Goal: Information Seeking & Learning: Understand process/instructions

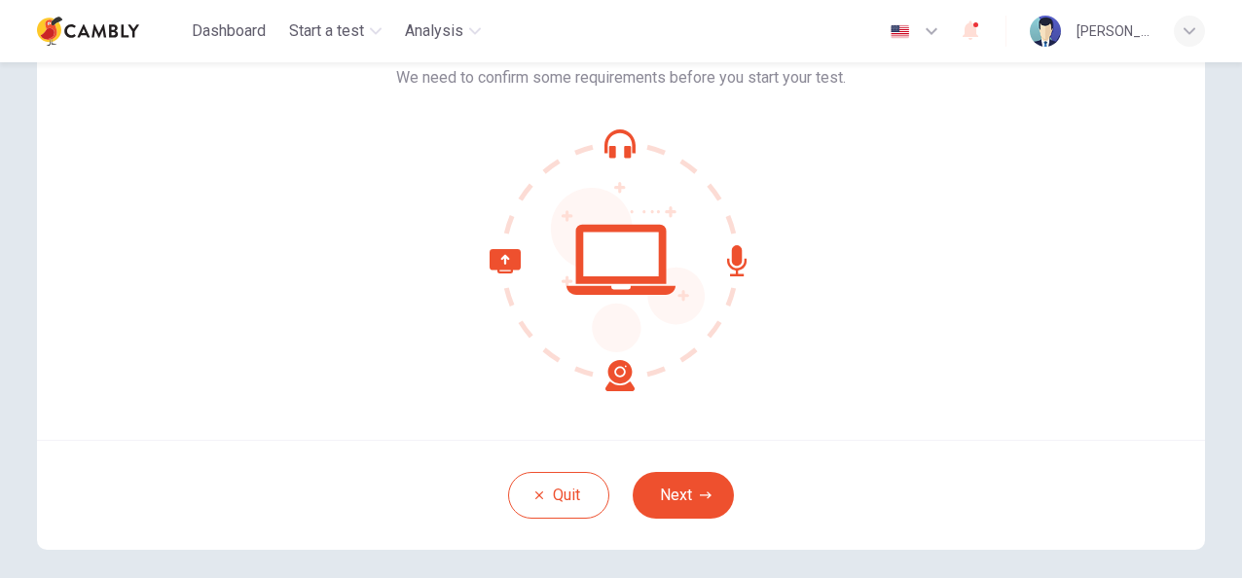
scroll to position [195, 0]
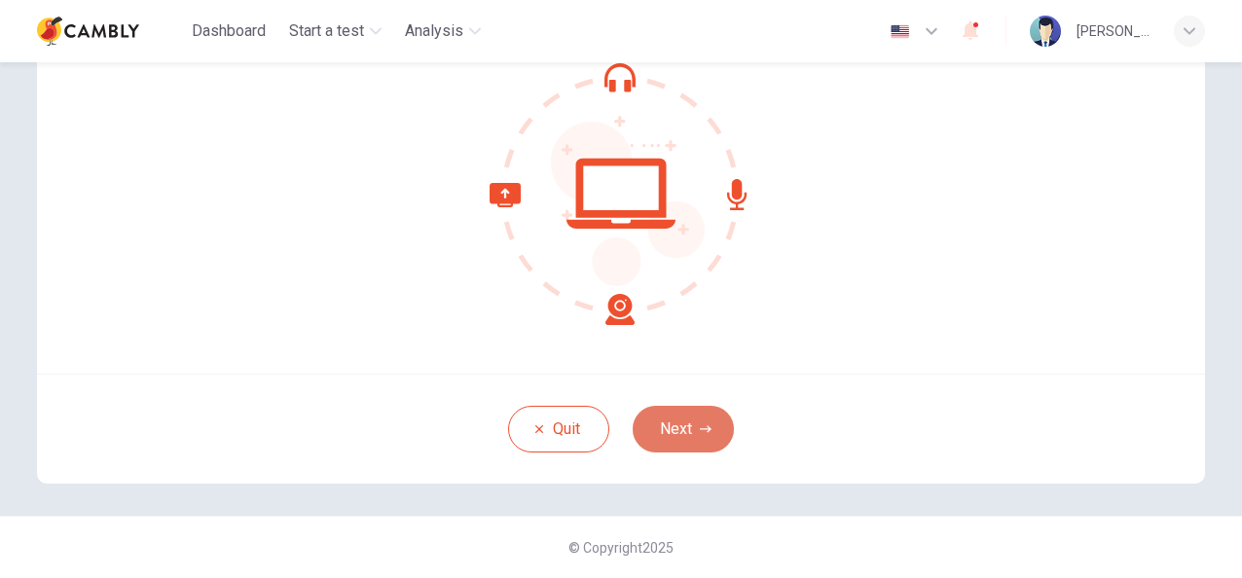
click at [700, 423] on icon "button" at bounding box center [706, 429] width 12 height 12
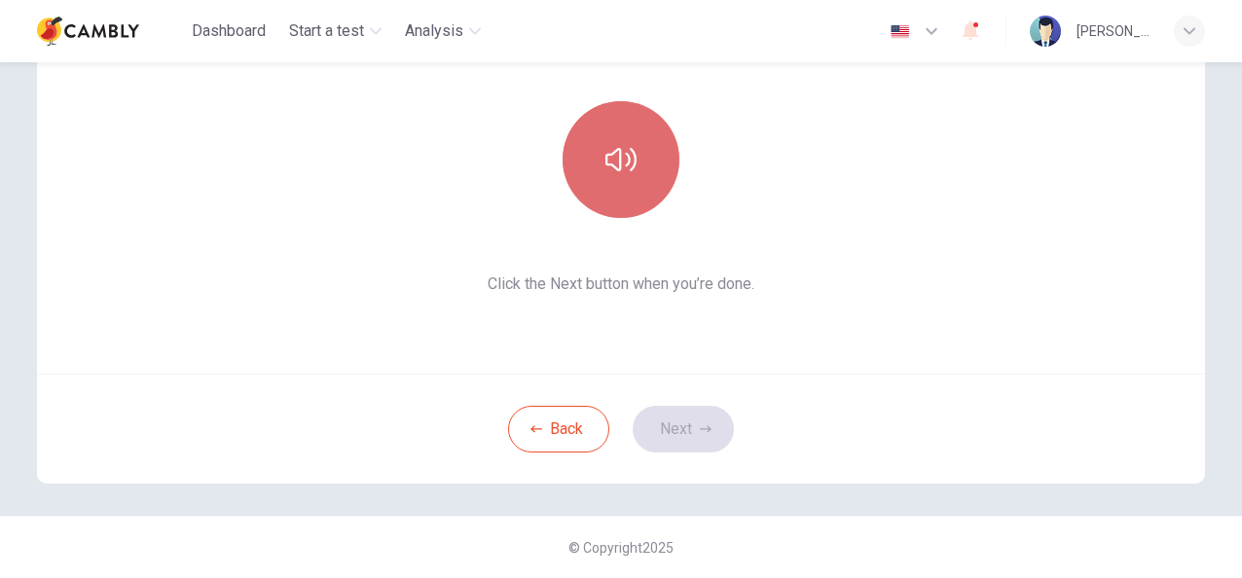
click at [640, 141] on button "button" at bounding box center [621, 159] width 117 height 117
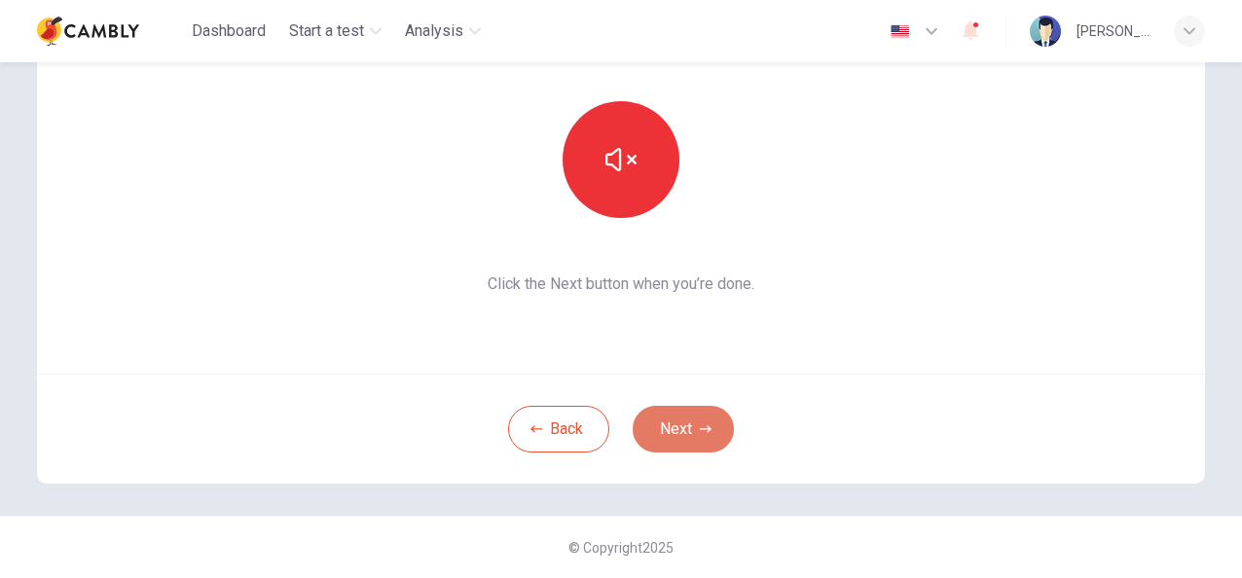
click at [704, 422] on button "Next" at bounding box center [683, 429] width 101 height 47
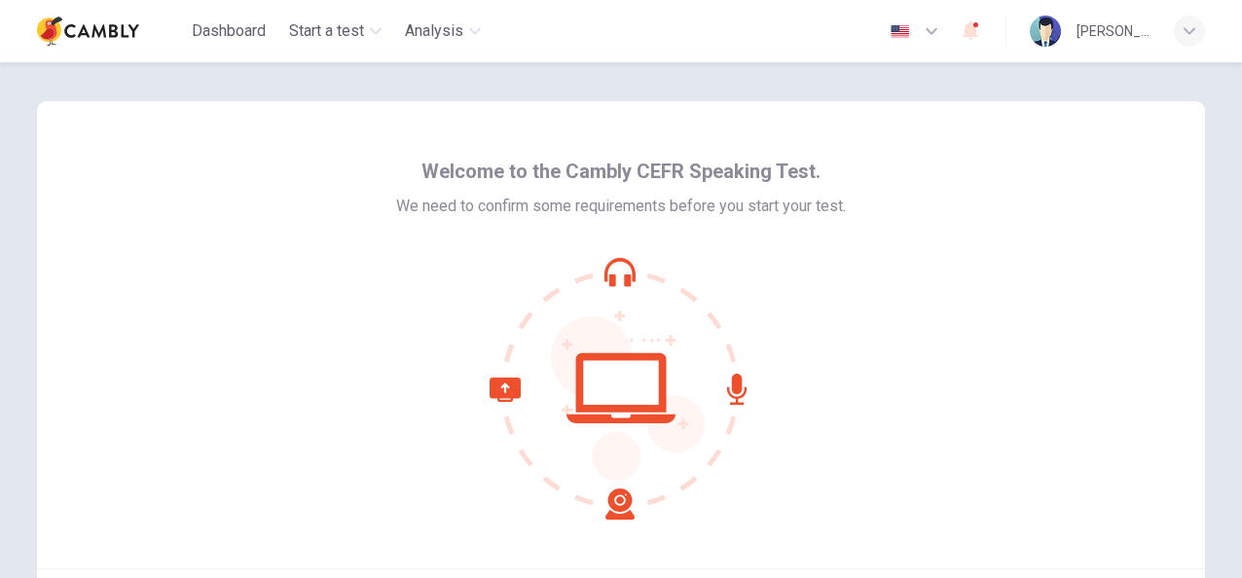
scroll to position [195, 0]
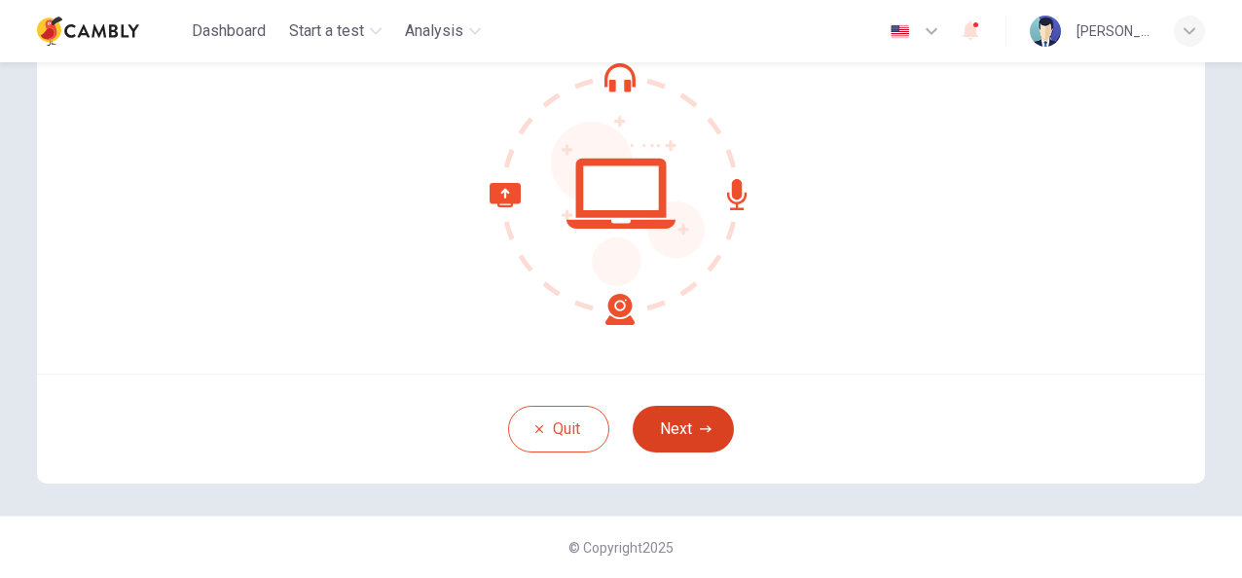
click at [700, 423] on icon "button" at bounding box center [706, 429] width 12 height 12
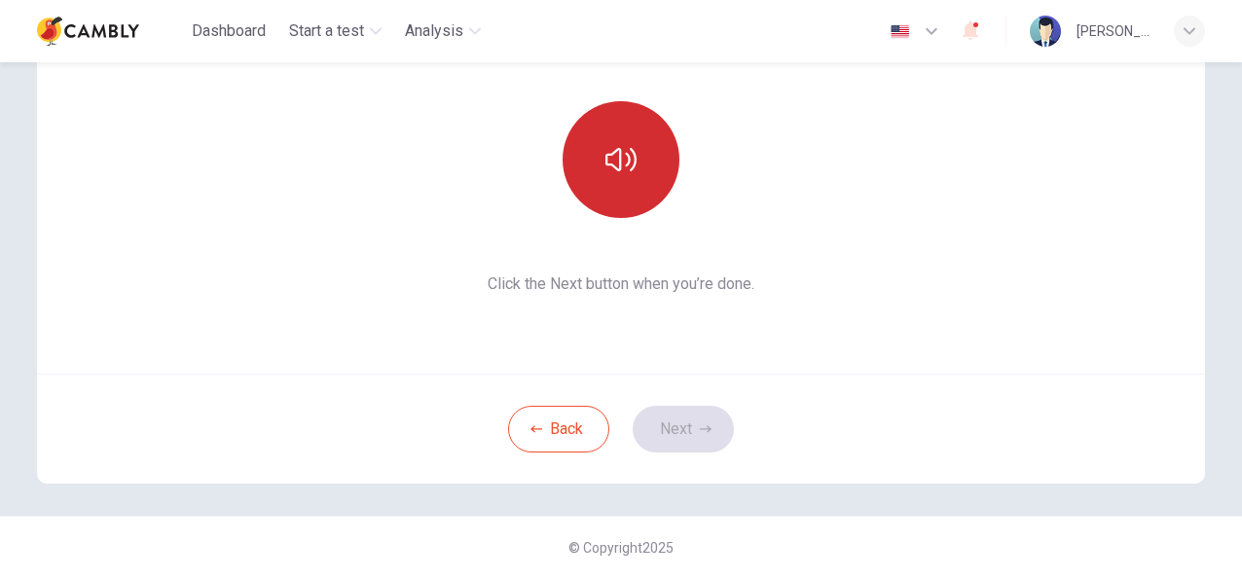
click at [603, 184] on button "button" at bounding box center [621, 159] width 117 height 117
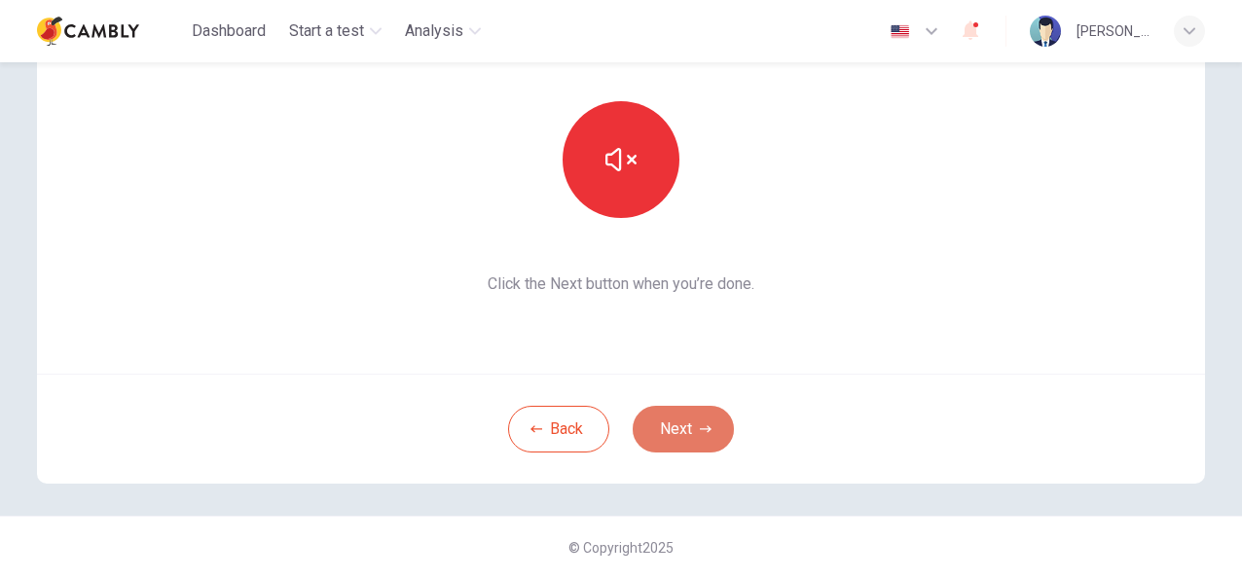
click at [688, 434] on button "Next" at bounding box center [683, 429] width 101 height 47
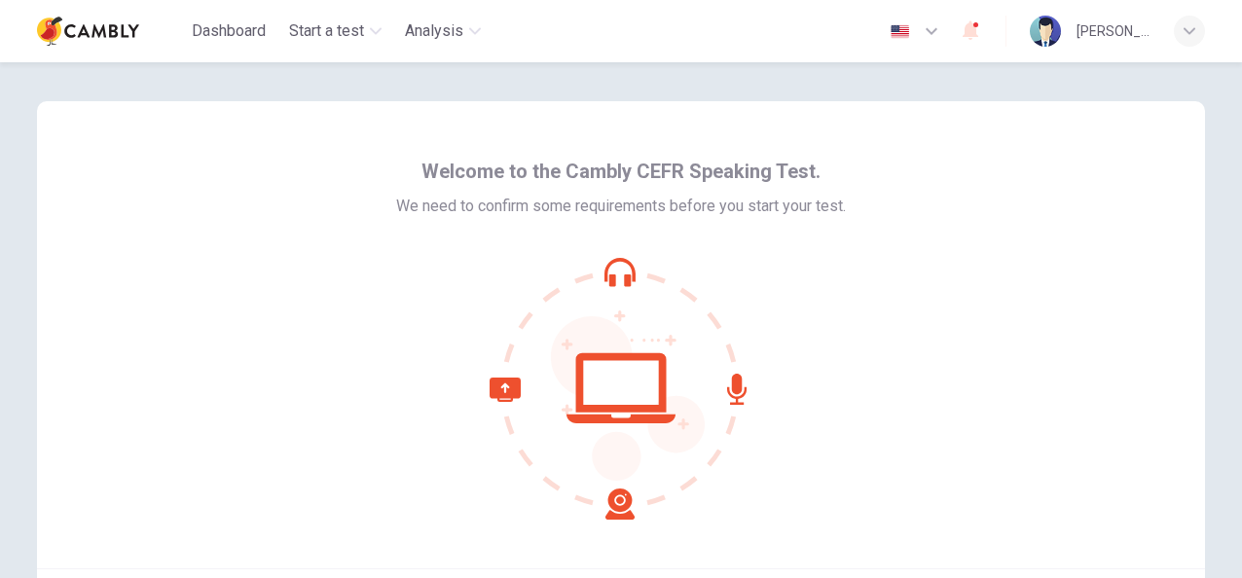
scroll to position [195, 0]
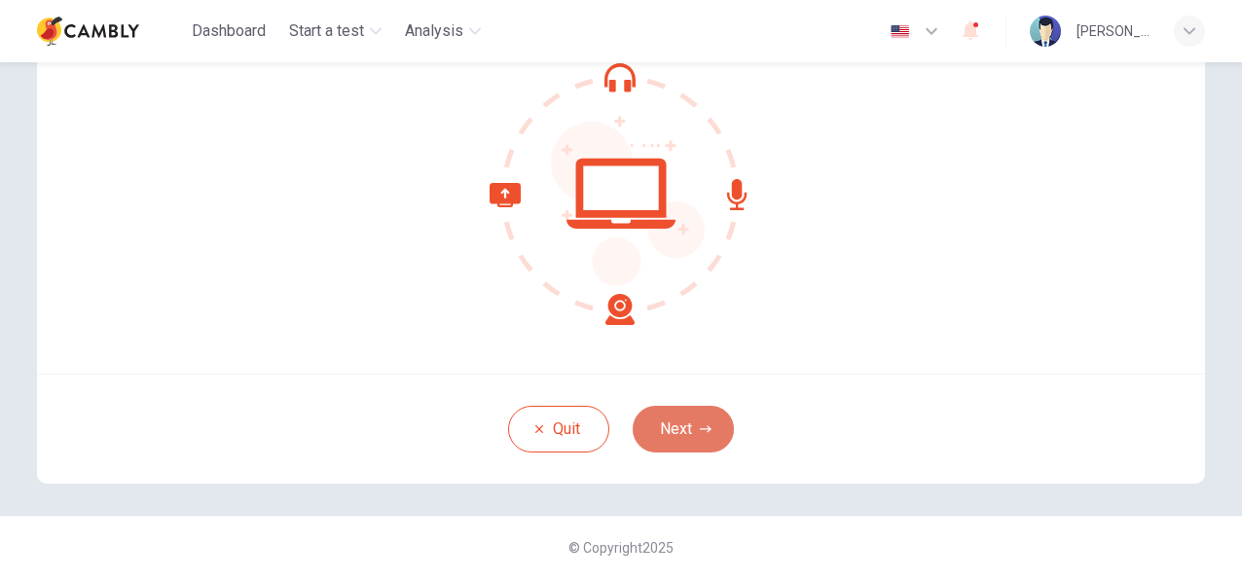
click at [680, 430] on button "Next" at bounding box center [683, 429] width 101 height 47
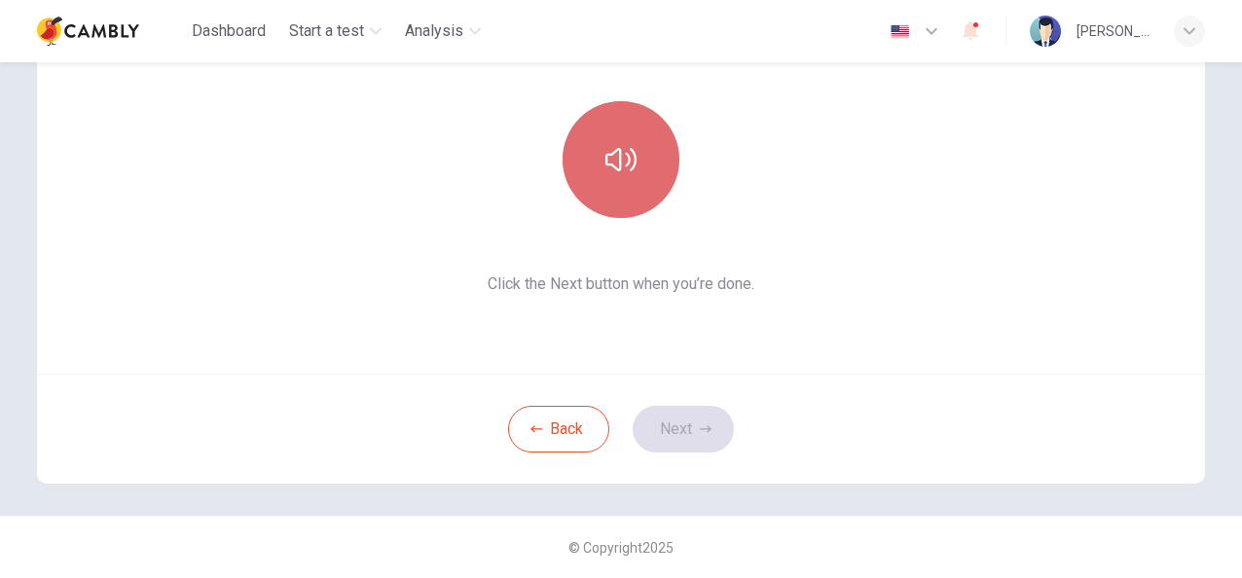
click at [598, 179] on button "button" at bounding box center [621, 159] width 117 height 117
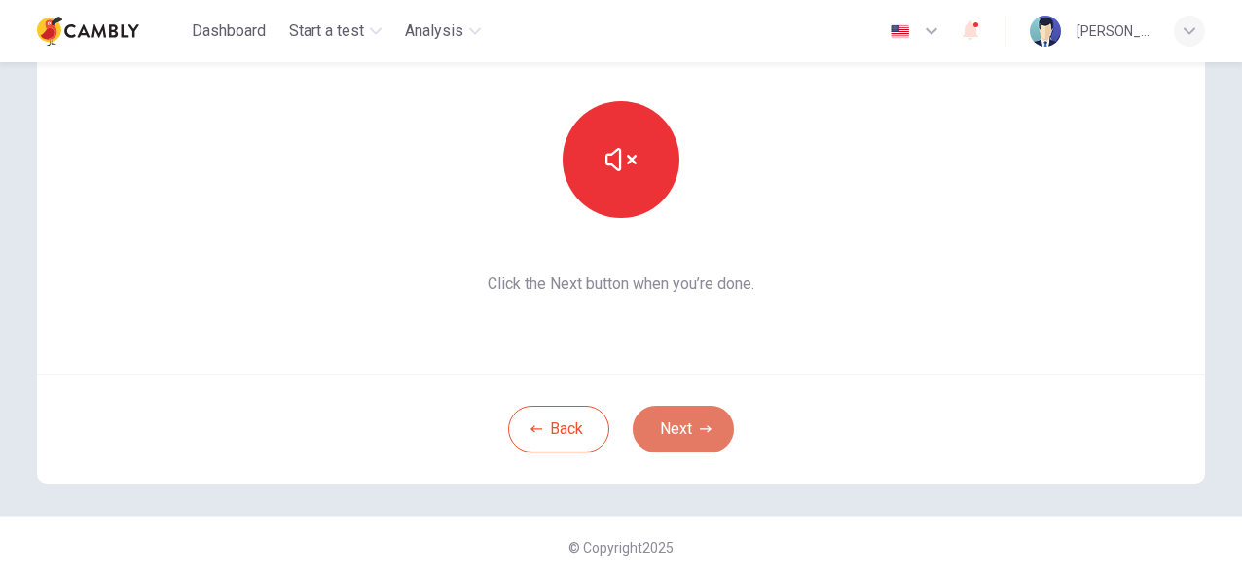
click at [683, 434] on button "Next" at bounding box center [683, 429] width 101 height 47
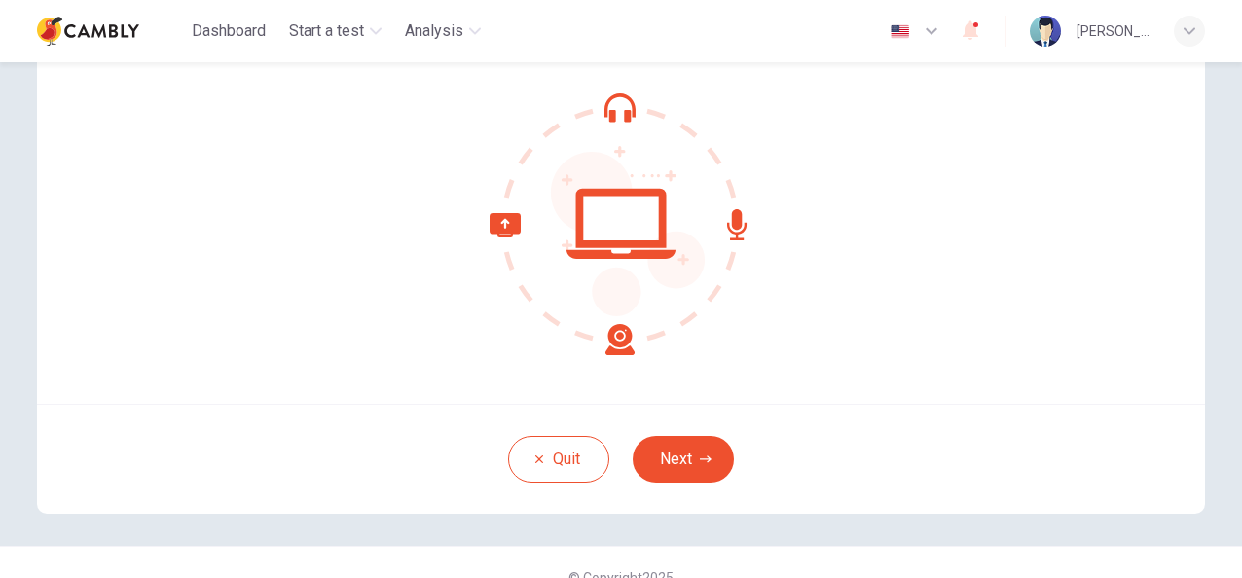
scroll to position [195, 0]
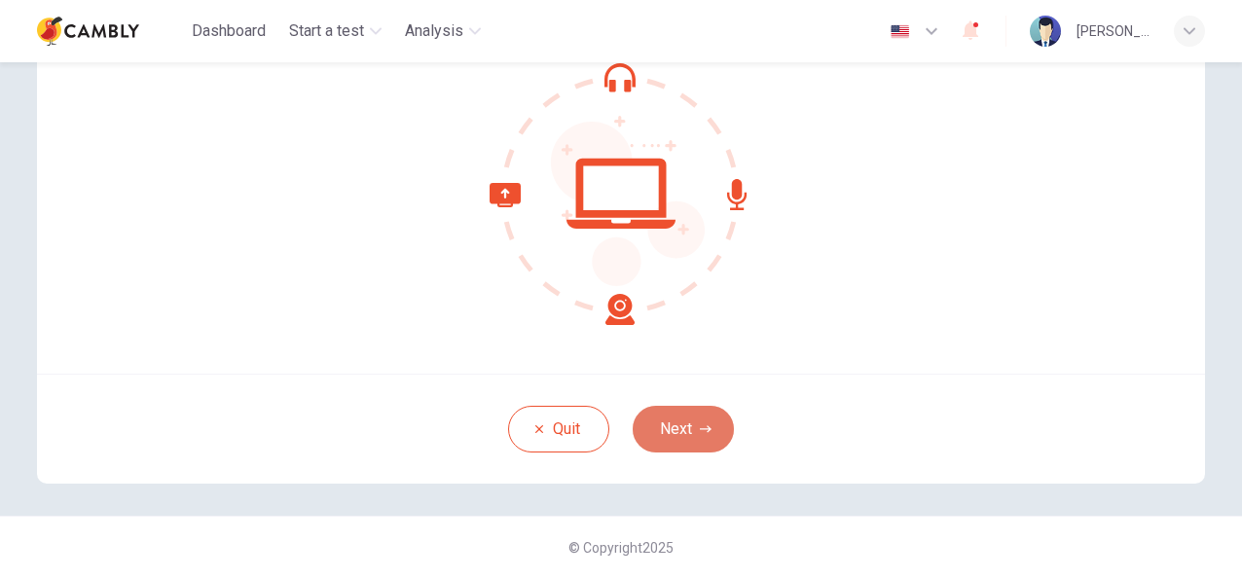
click at [707, 428] on button "Next" at bounding box center [683, 429] width 101 height 47
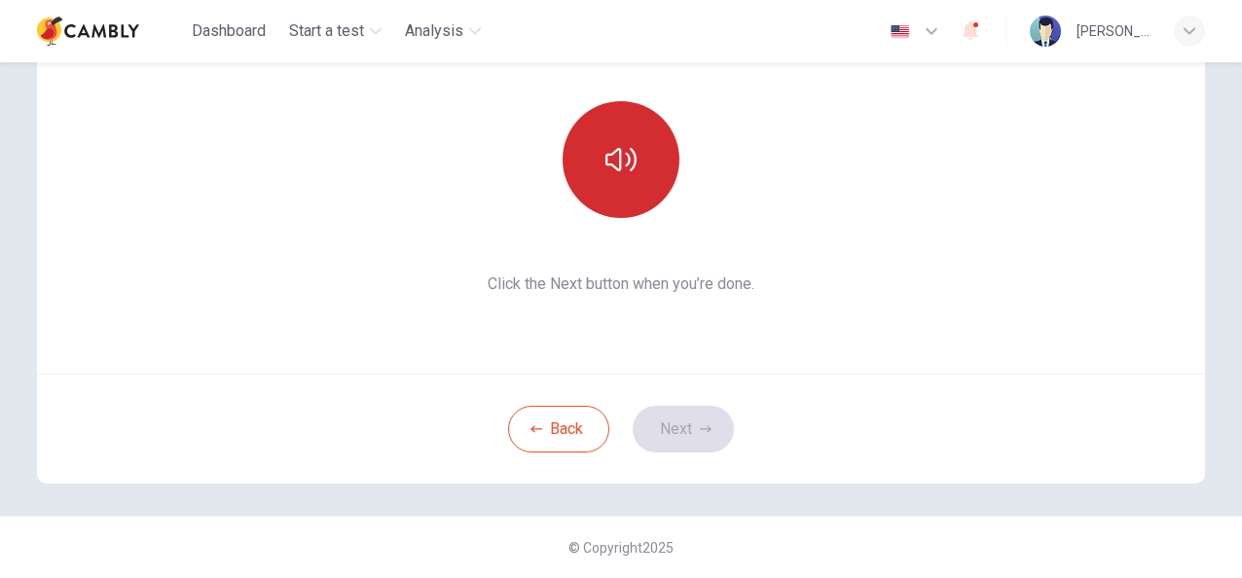
click at [652, 132] on button "button" at bounding box center [621, 159] width 117 height 117
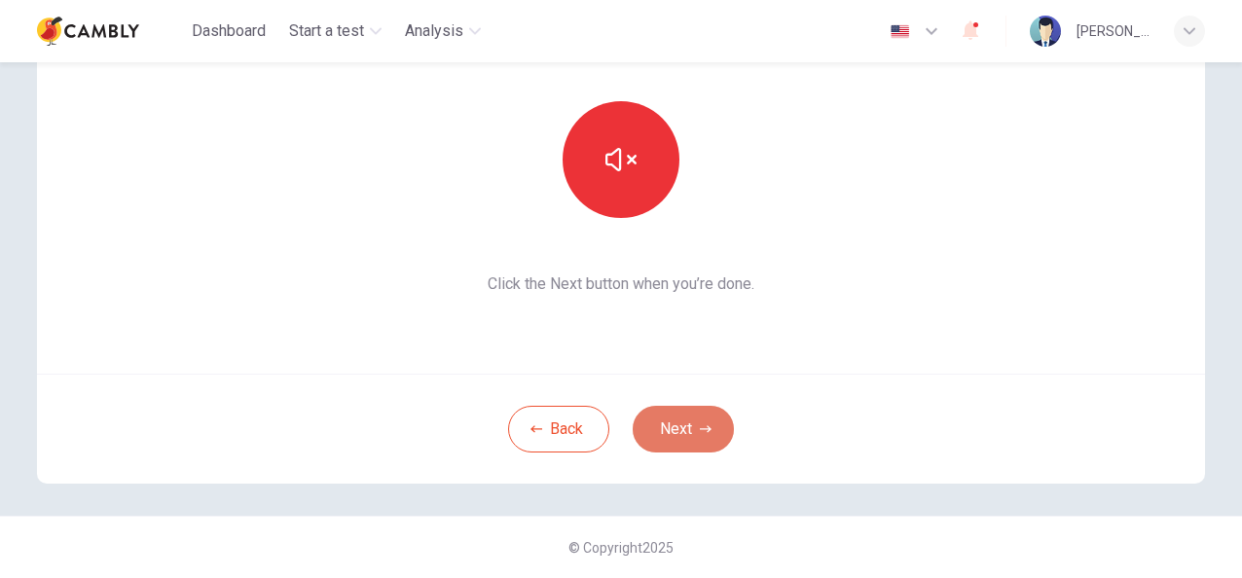
click at [685, 438] on button "Next" at bounding box center [683, 429] width 101 height 47
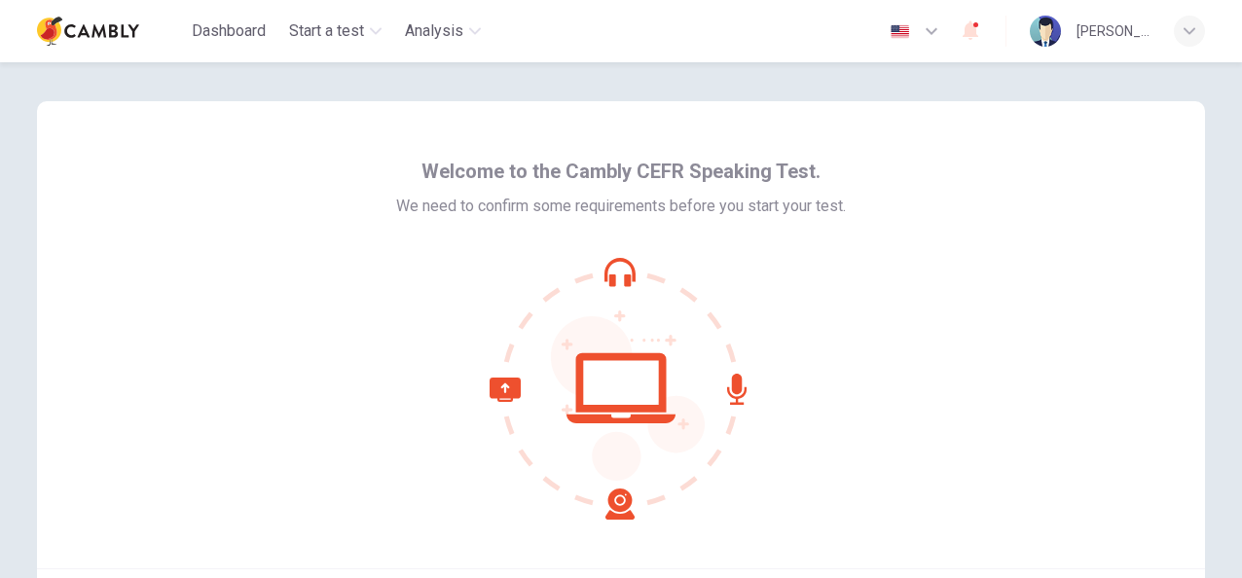
scroll to position [195, 0]
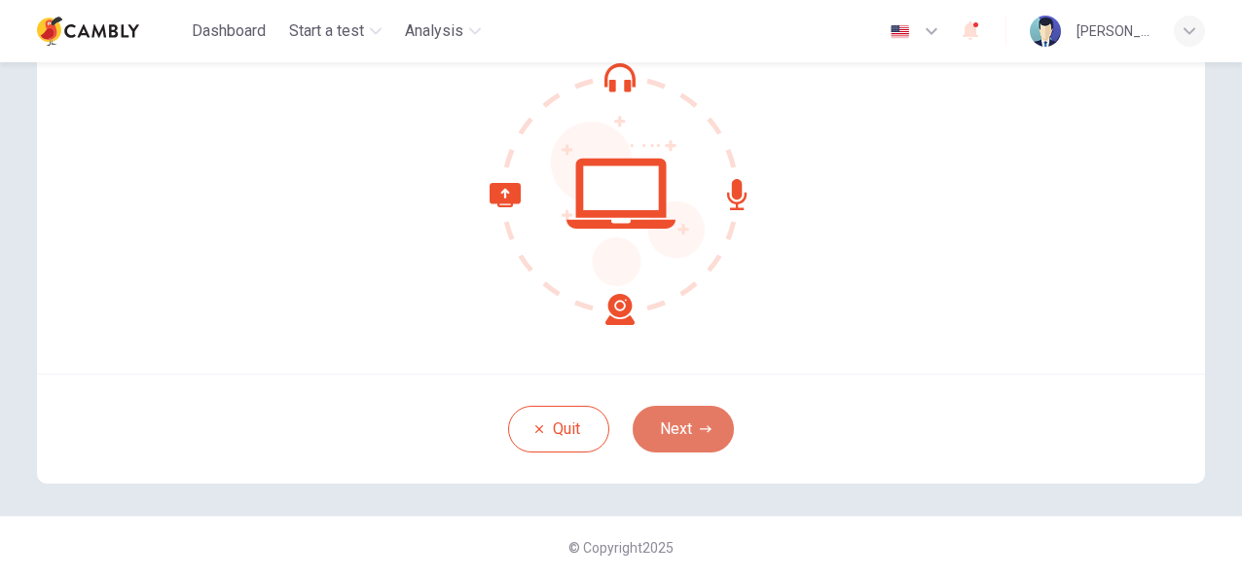
click at [660, 430] on button "Next" at bounding box center [683, 429] width 101 height 47
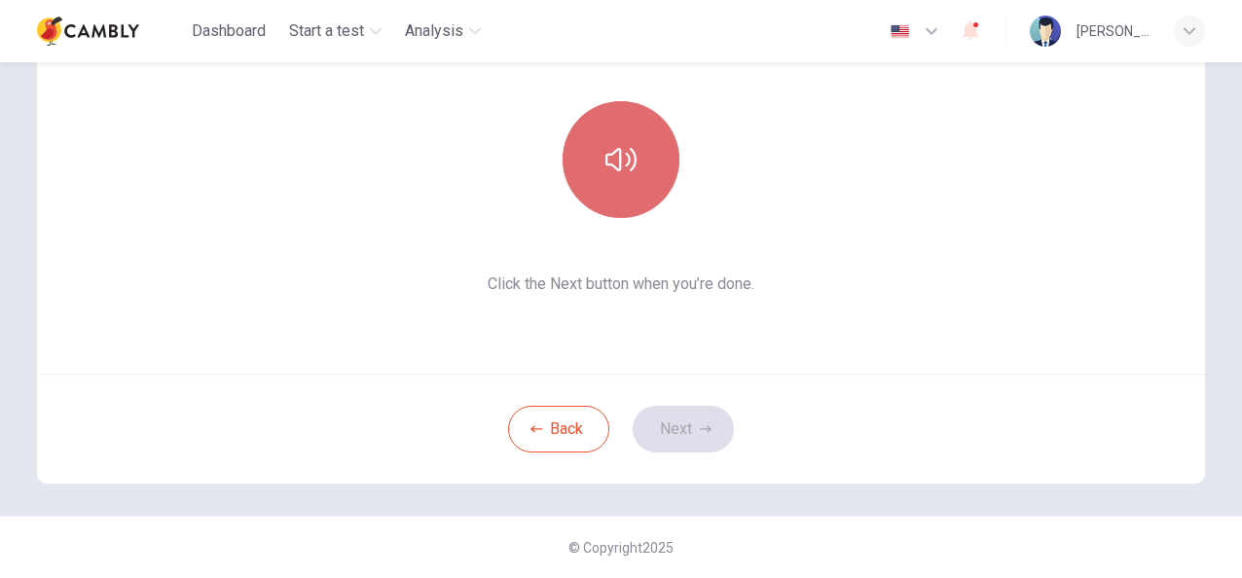
click at [606, 167] on icon "button" at bounding box center [620, 159] width 31 height 31
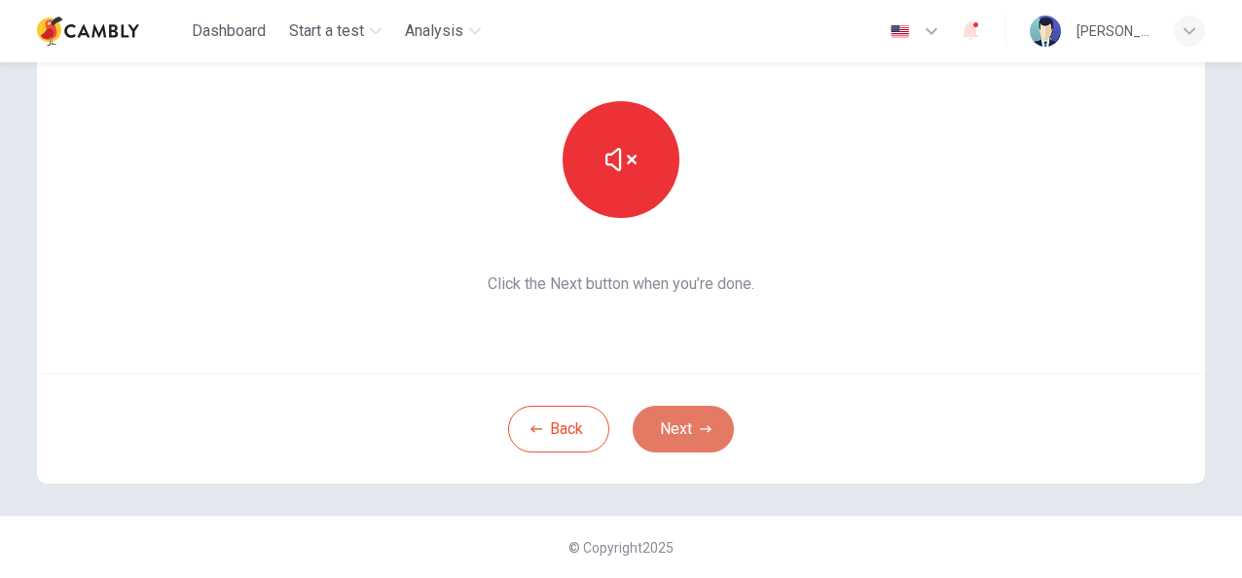
click at [674, 440] on button "Next" at bounding box center [683, 429] width 101 height 47
